Goal: Transaction & Acquisition: Purchase product/service

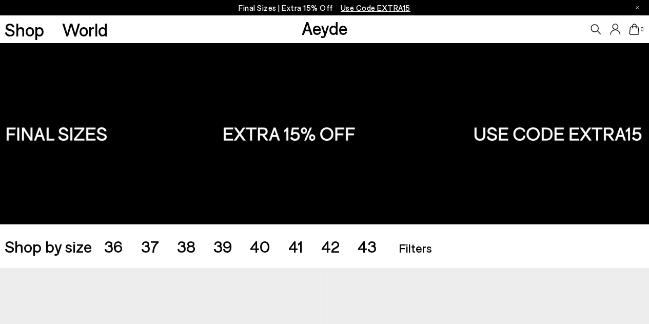
scroll to position [154, 0]
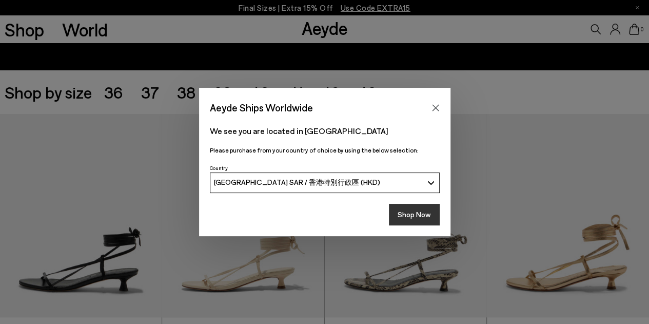
click at [408, 220] on button "Shop Now" at bounding box center [414, 215] width 51 height 22
click at [420, 212] on button "Shop Now" at bounding box center [414, 215] width 51 height 22
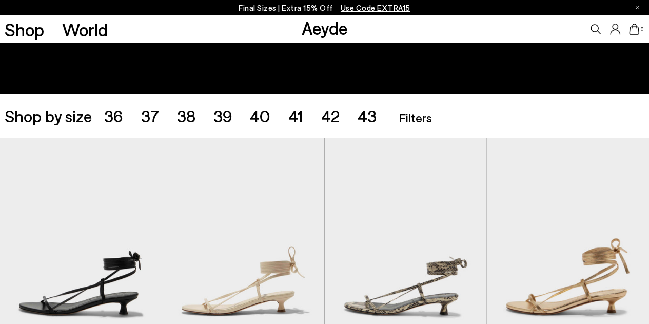
scroll to position [154, 0]
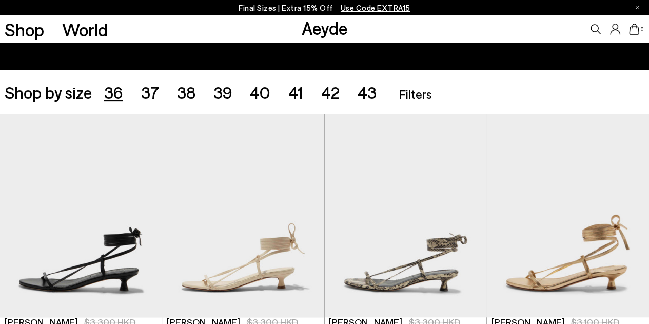
click at [113, 93] on span "36" at bounding box center [113, 92] width 19 height 20
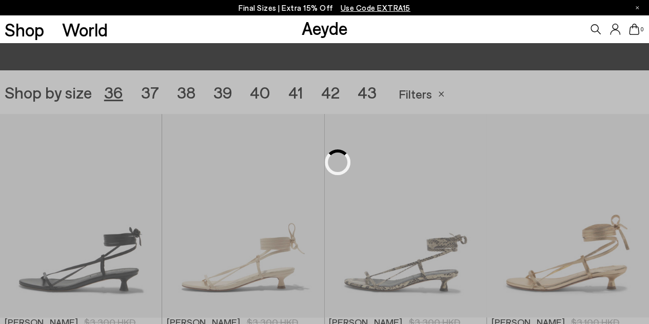
scroll to position [181, 0]
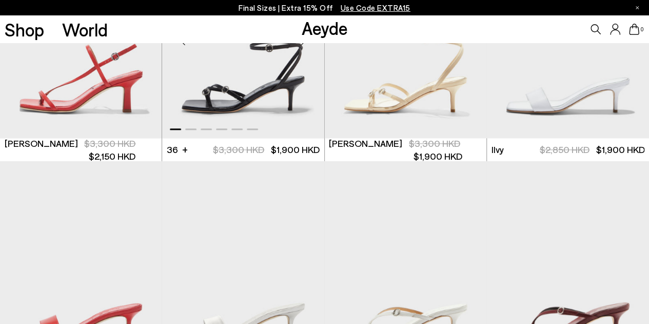
scroll to position [591, 0]
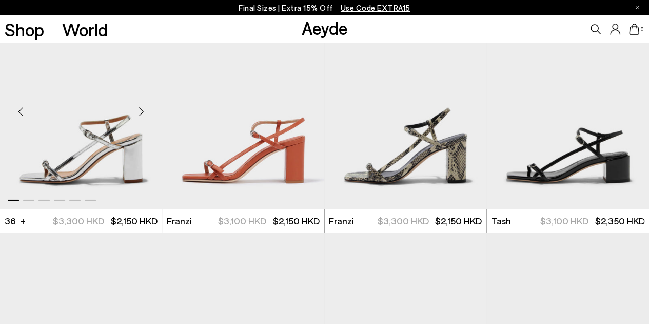
scroll to position [1683, 0]
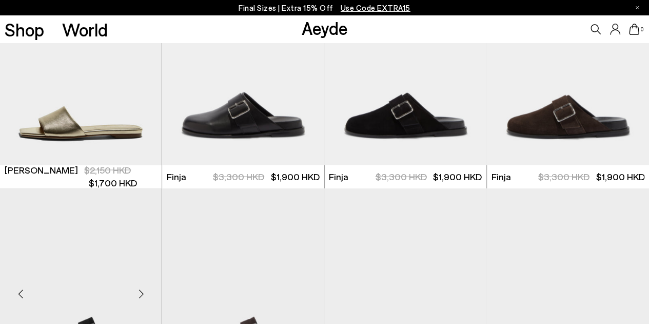
scroll to position [2761, 0]
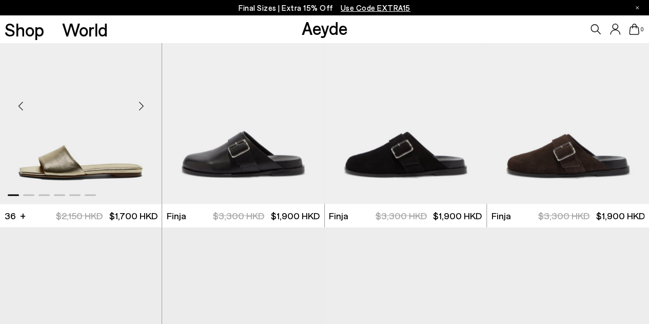
click at [139, 103] on div "Next slide" at bounding box center [141, 105] width 31 height 31
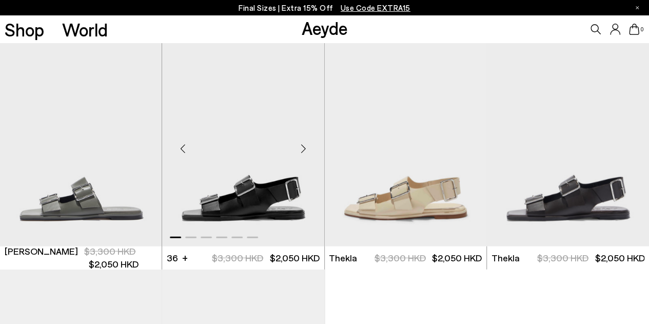
scroll to position [3018, 0]
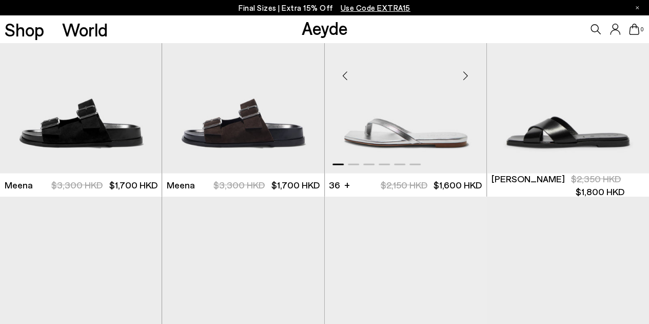
click at [468, 84] on div "Next slide" at bounding box center [466, 76] width 31 height 31
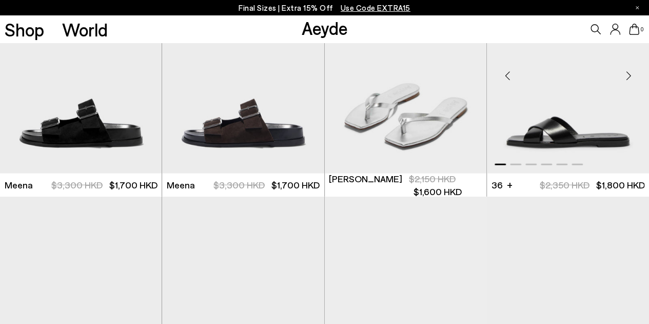
click at [626, 70] on div "Next slide" at bounding box center [628, 76] width 31 height 31
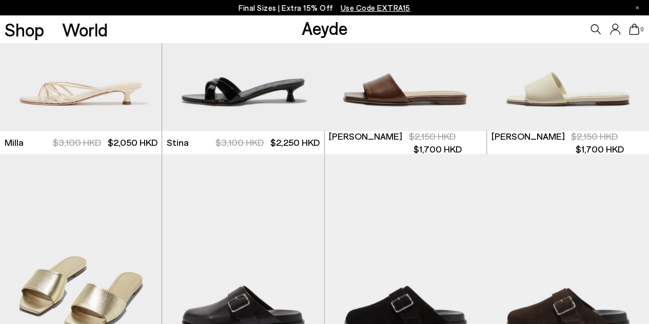
scroll to position [2575, 0]
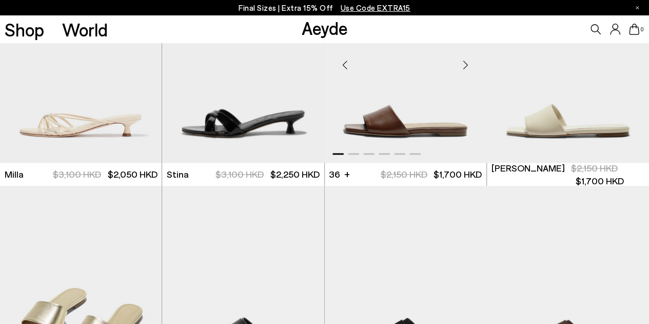
click at [462, 67] on div "Next slide" at bounding box center [466, 65] width 31 height 31
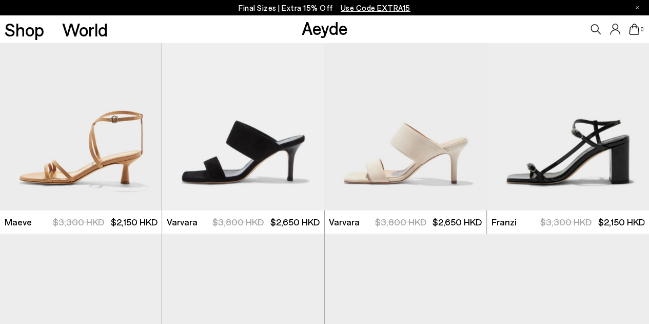
scroll to position [1138, 0]
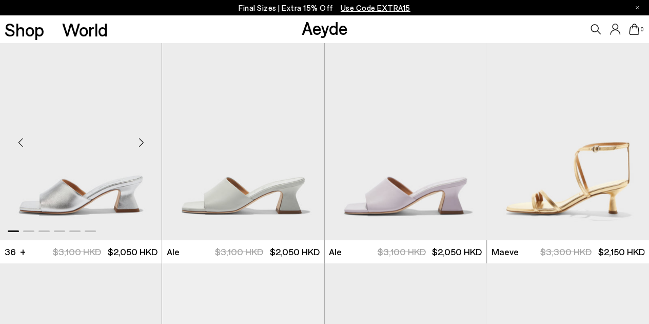
click at [143, 141] on div "Next slide" at bounding box center [141, 142] width 31 height 31
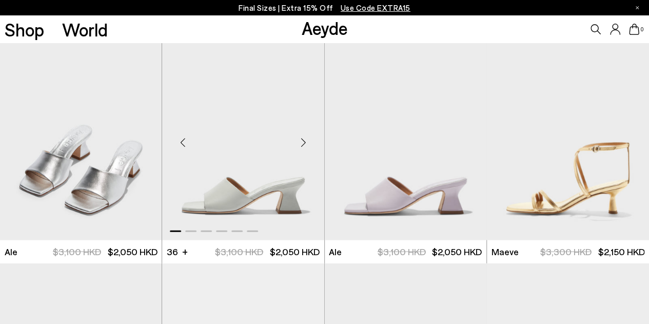
click at [300, 140] on div "Next slide" at bounding box center [304, 142] width 31 height 31
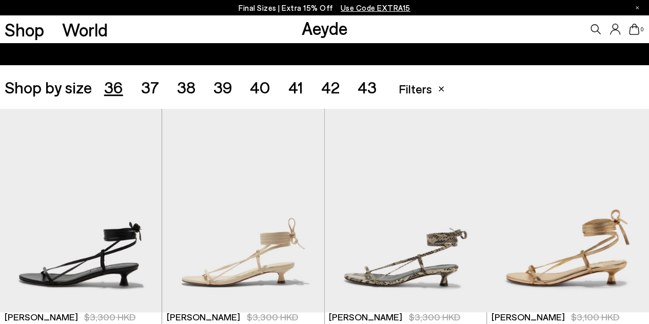
scroll to position [8, 0]
